Goal: Find specific page/section: Find specific page/section

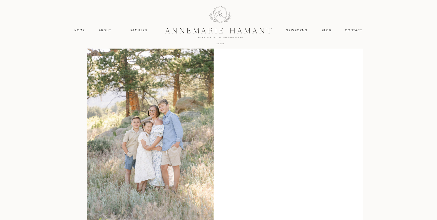
scroll to position [136, 0]
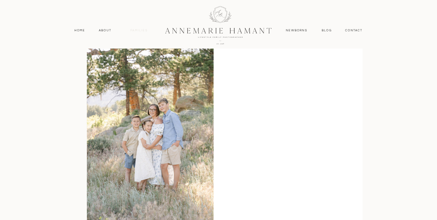
click at [134, 33] on nav "Families" at bounding box center [139, 30] width 24 height 5
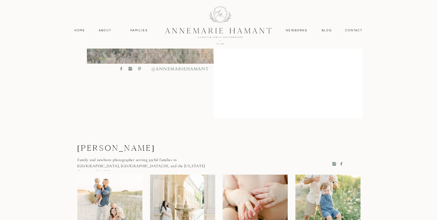
scroll to position [274, 0]
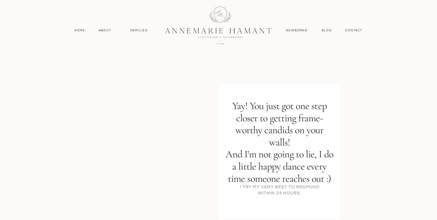
scroll to position [16, 0]
